Goal: Information Seeking & Learning: Learn about a topic

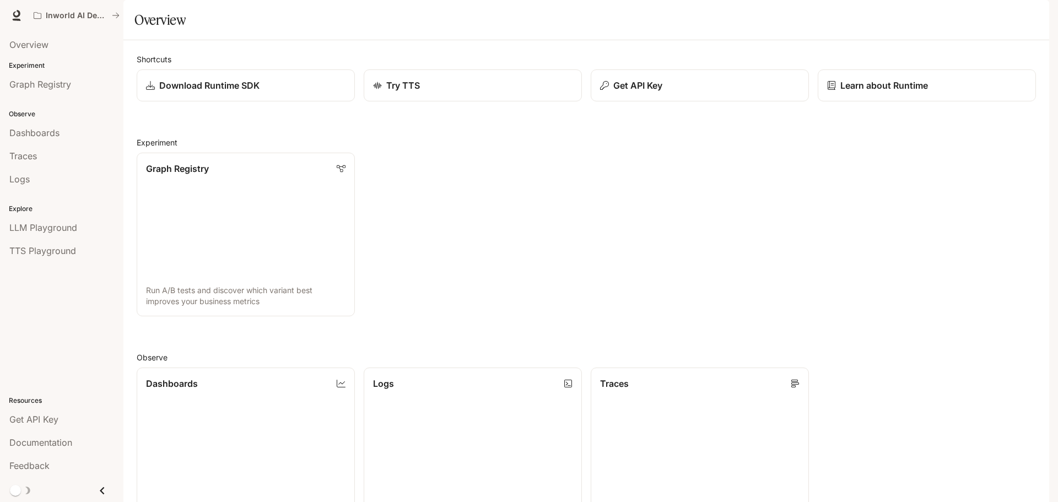
click at [52, 137] on span "Dashboards" at bounding box center [34, 132] width 50 height 13
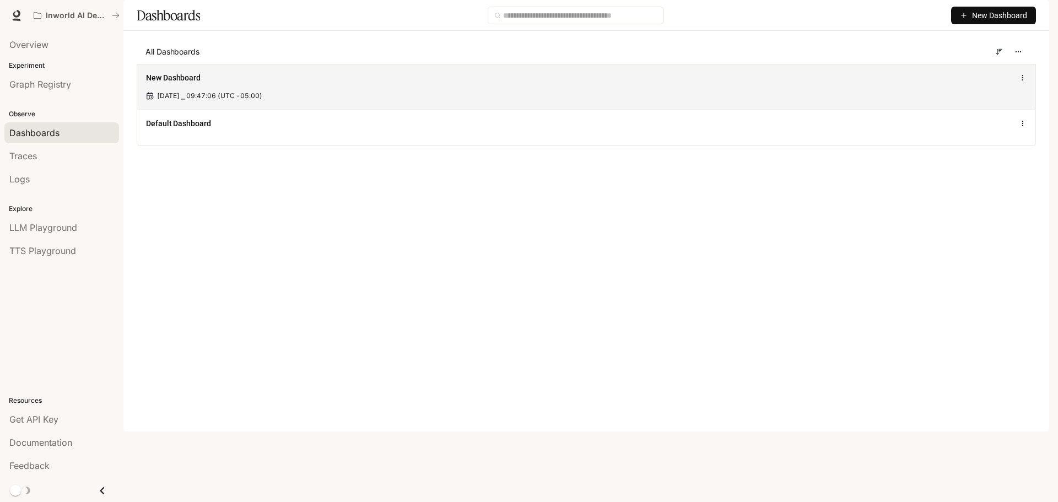
click at [262, 101] on span "[DATE] ⎯ 09:47:06 (UTC -05:00)" at bounding box center [209, 96] width 105 height 10
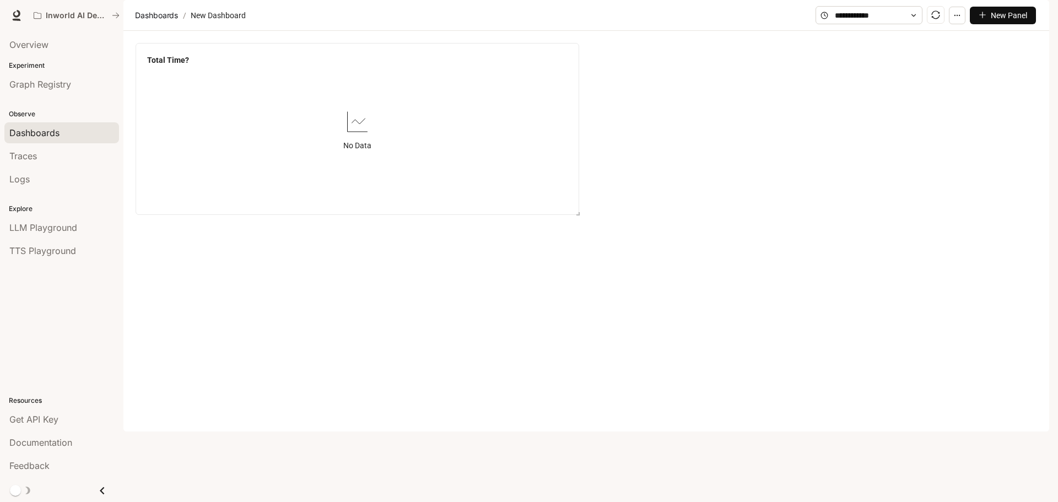
click at [999, 13] on span "Documentation" at bounding box center [983, 16] width 55 height 14
